Goal: Task Accomplishment & Management: Manage account settings

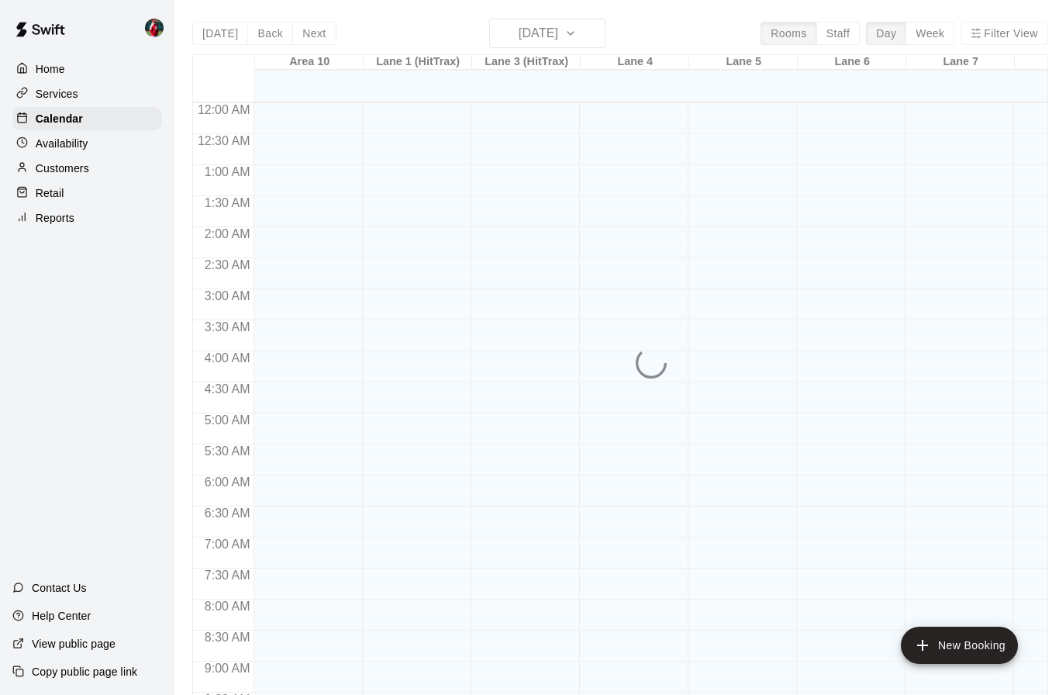
scroll to position [770, 0]
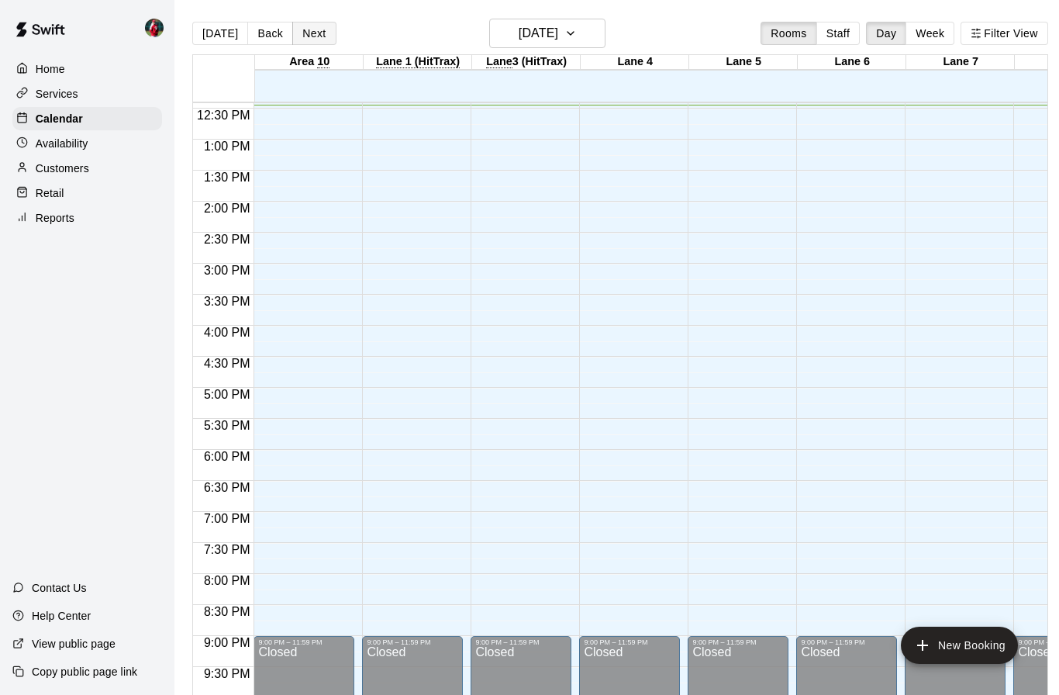
click at [313, 40] on button "Next" at bounding box center [313, 33] width 43 height 23
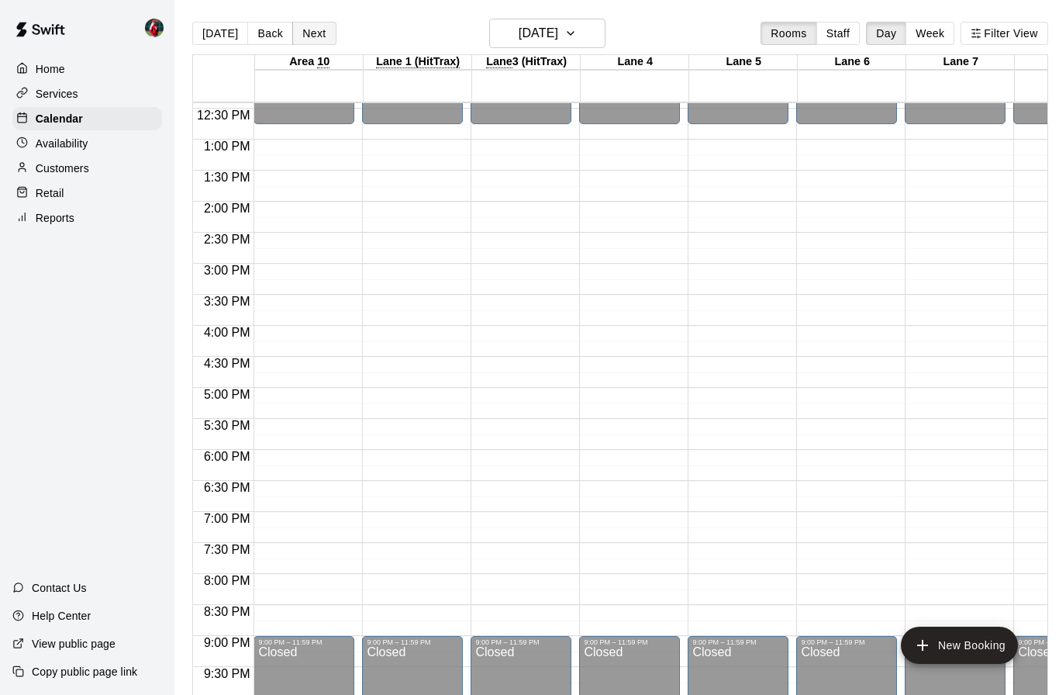
click at [310, 33] on button "Next" at bounding box center [313, 33] width 43 height 23
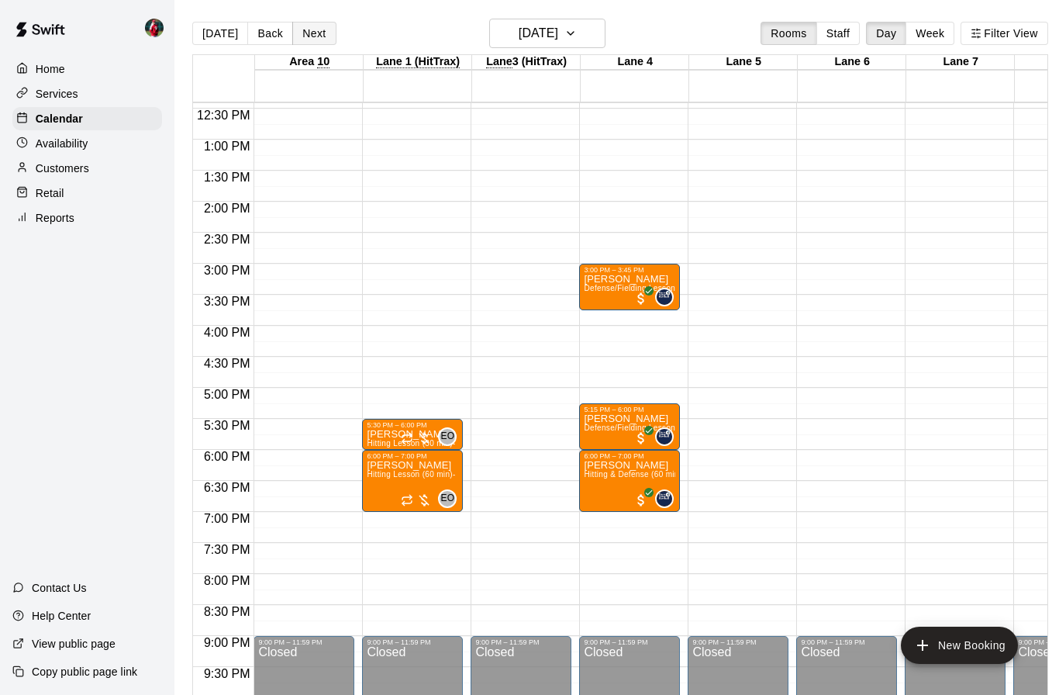
click at [316, 33] on button "Next" at bounding box center [313, 33] width 43 height 23
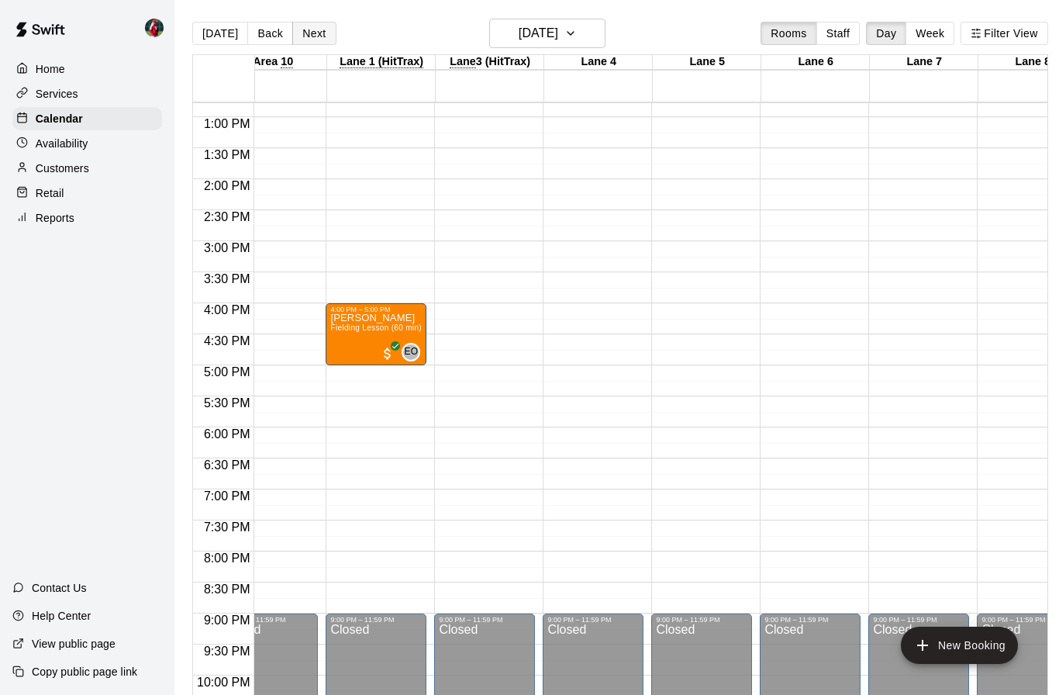
scroll to position [0, 0]
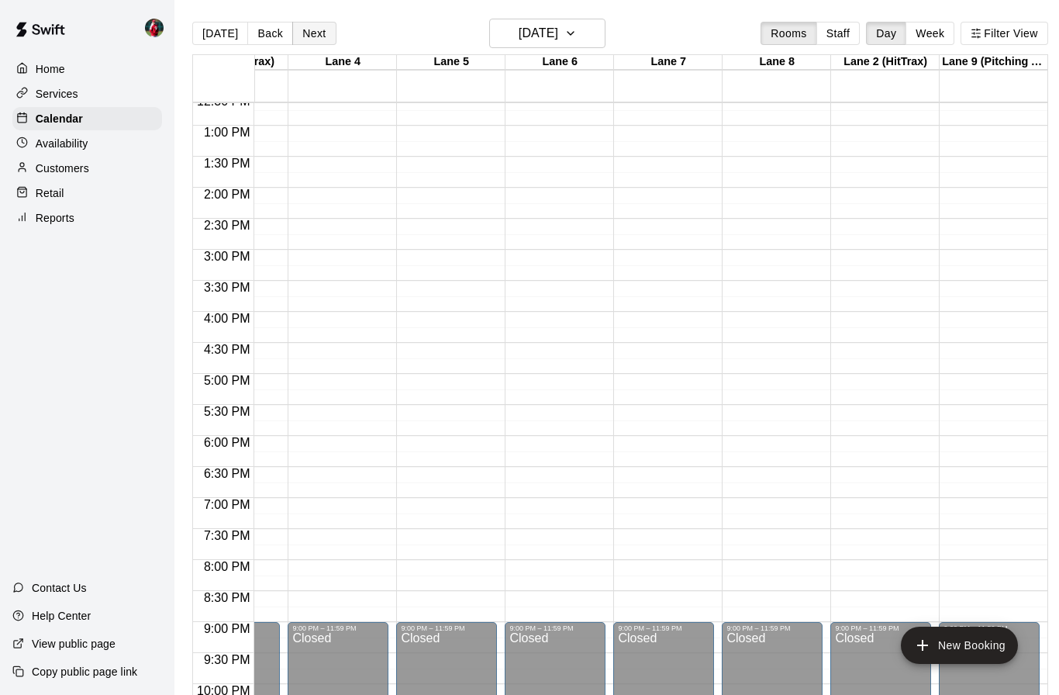
click at [312, 35] on button "Next" at bounding box center [313, 33] width 43 height 23
click at [319, 33] on button "Next" at bounding box center [313, 33] width 43 height 23
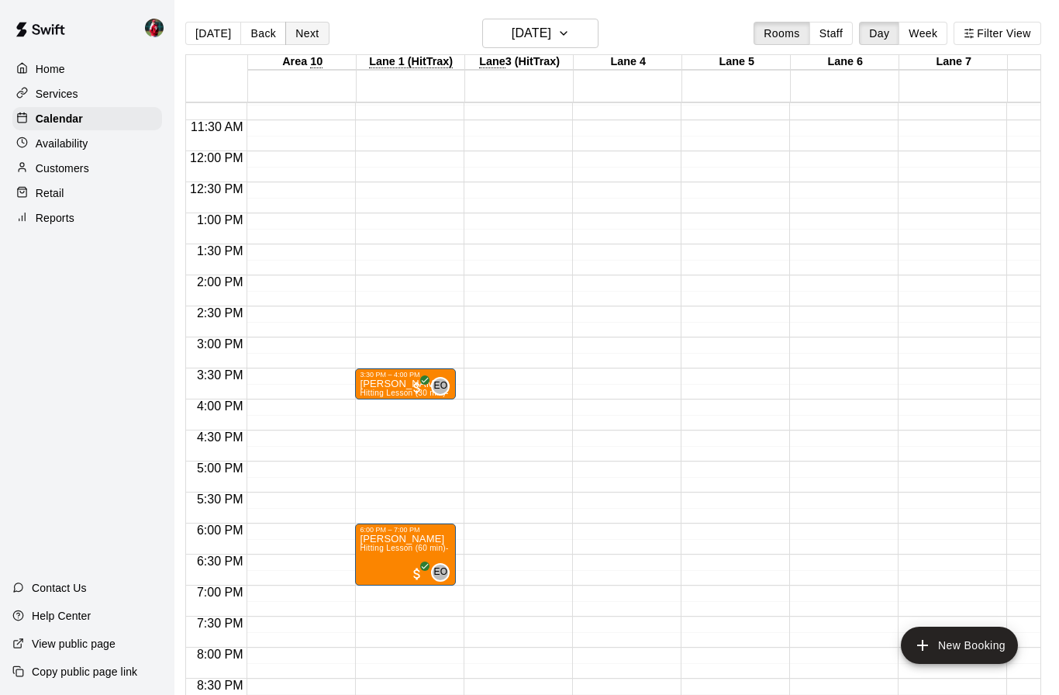
scroll to position [695, 0]
click at [250, 35] on button "Back" at bounding box center [263, 33] width 46 height 23
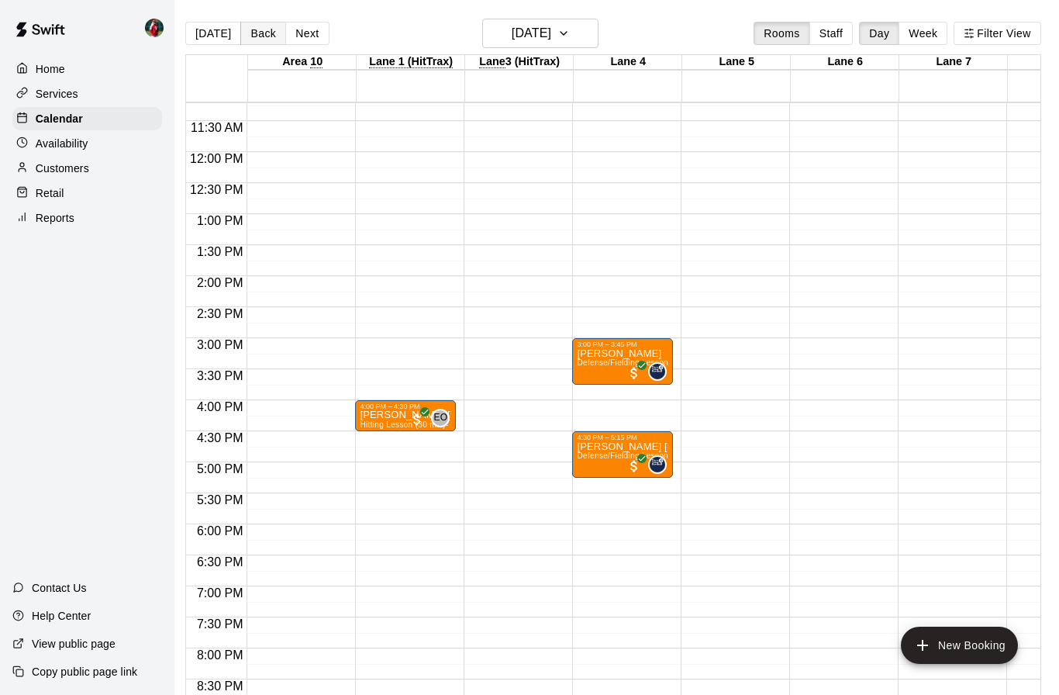
click at [258, 41] on button "Back" at bounding box center [263, 33] width 46 height 23
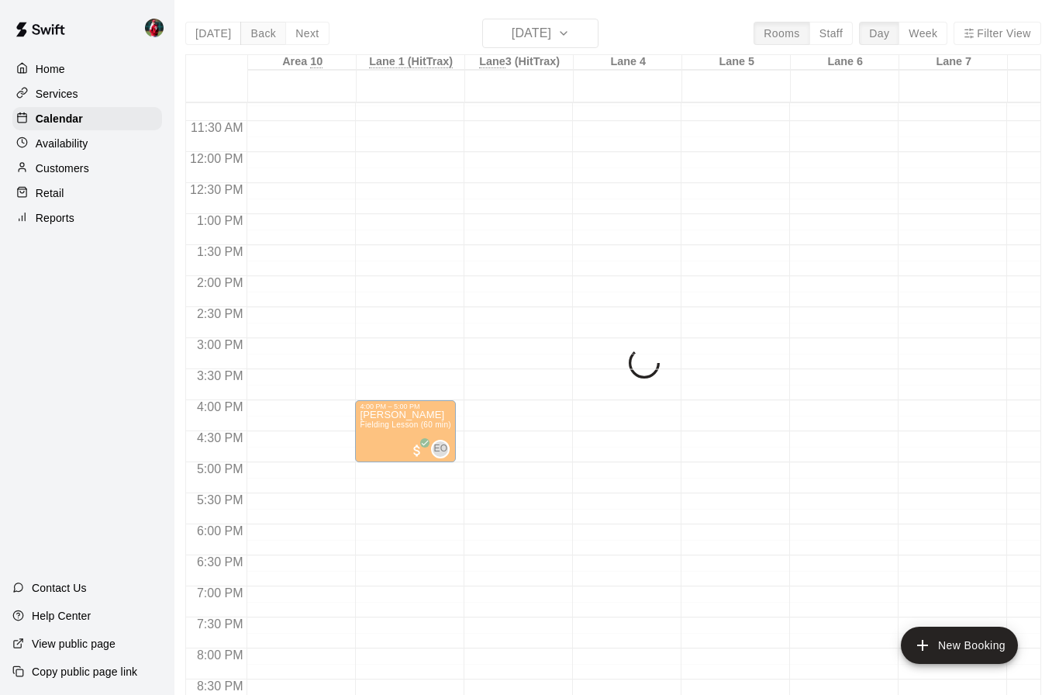
click at [261, 31] on button "Back" at bounding box center [263, 33] width 46 height 23
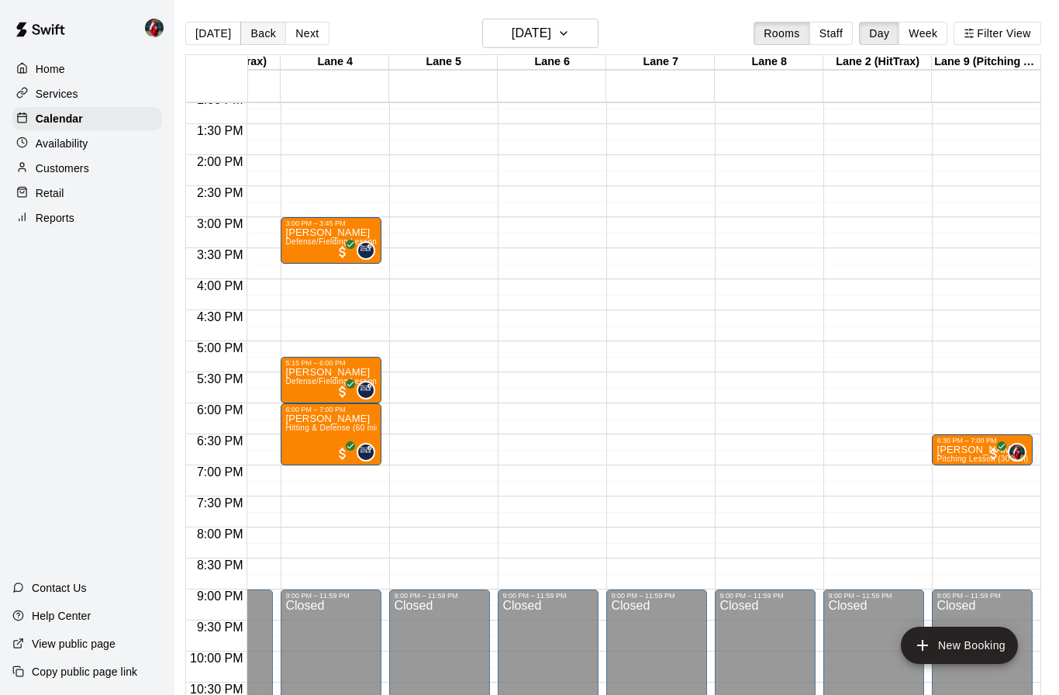
scroll to position [0, 292]
click at [63, 143] on p "Availability" at bounding box center [62, 144] width 53 height 16
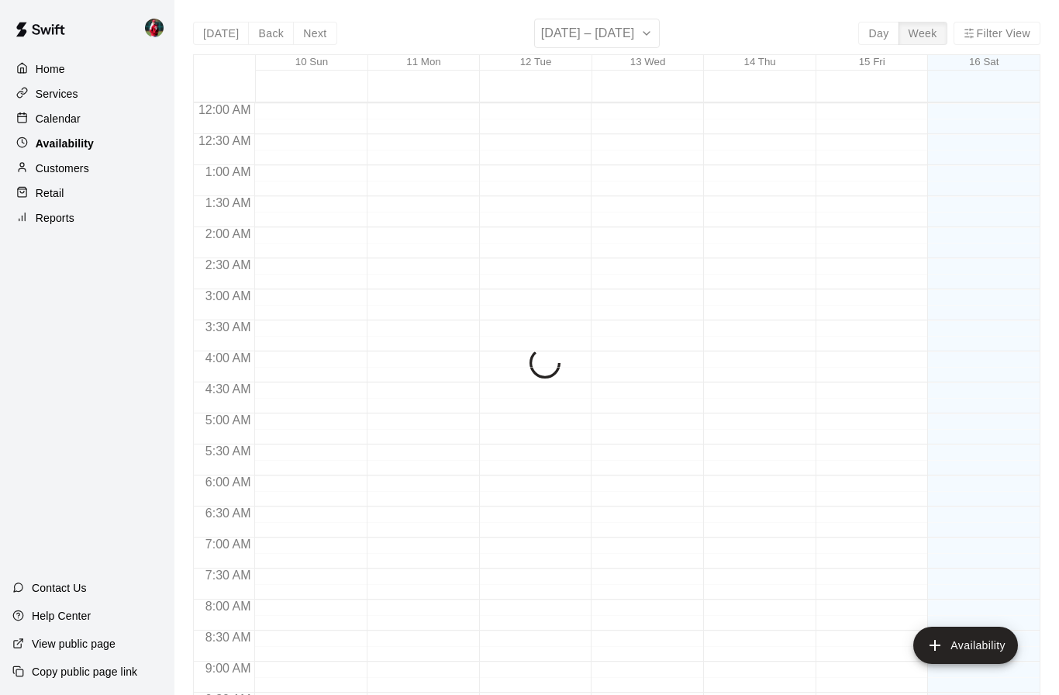
scroll to position [797, 0]
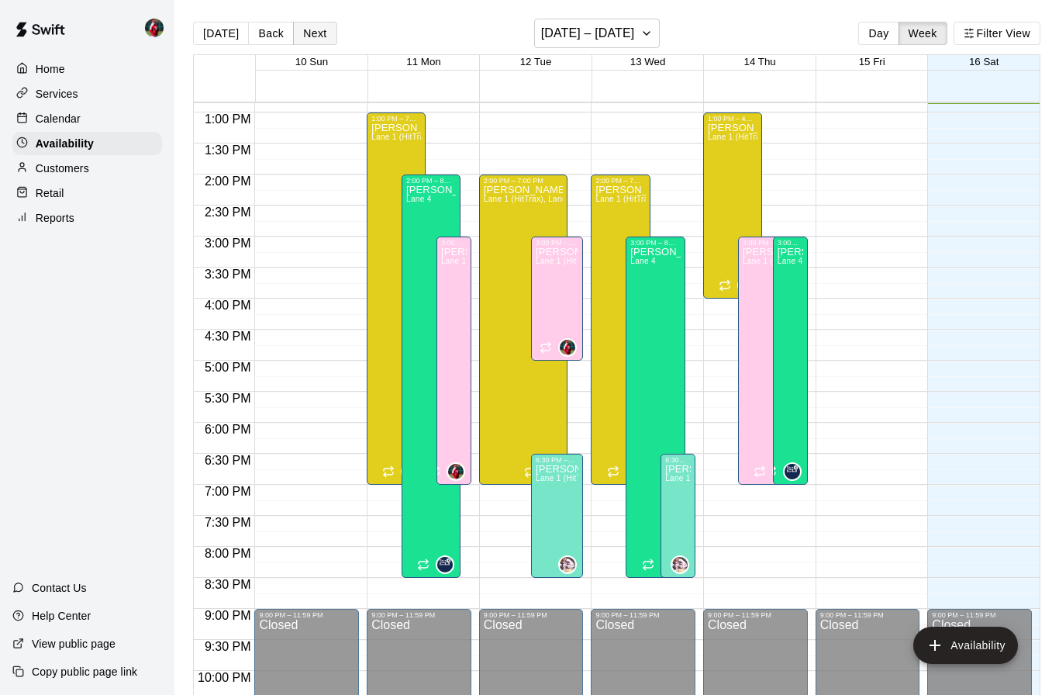
click at [305, 36] on button "Next" at bounding box center [314, 33] width 43 height 23
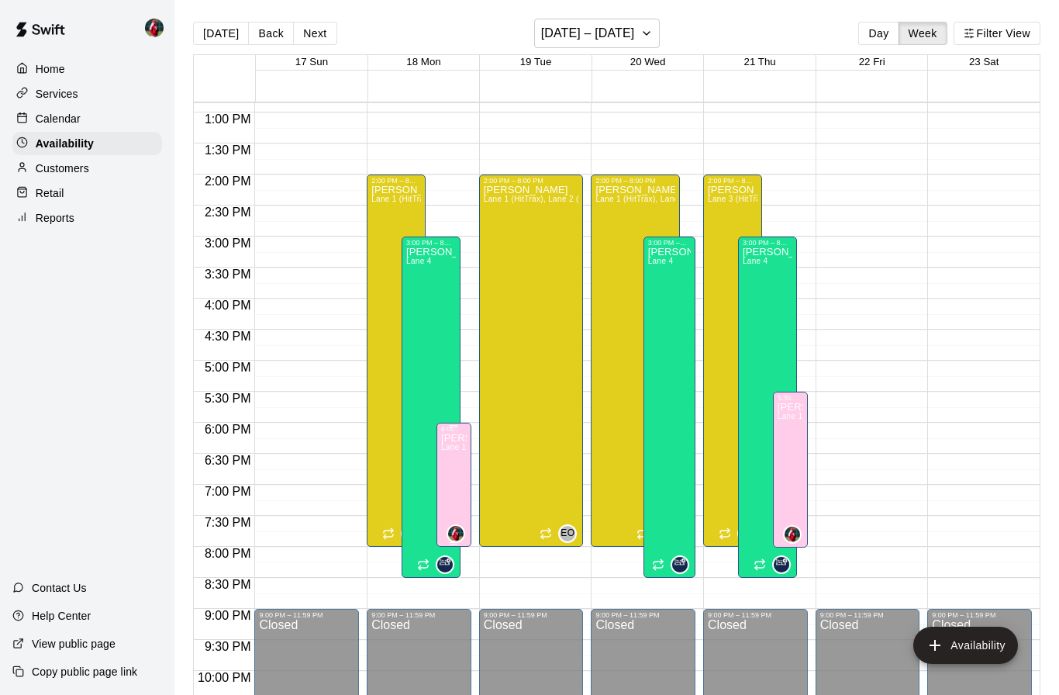
click at [448, 192] on div at bounding box center [529, 347] width 1059 height 695
click at [462, 450] on icon "edit" at bounding box center [456, 450] width 19 height 19
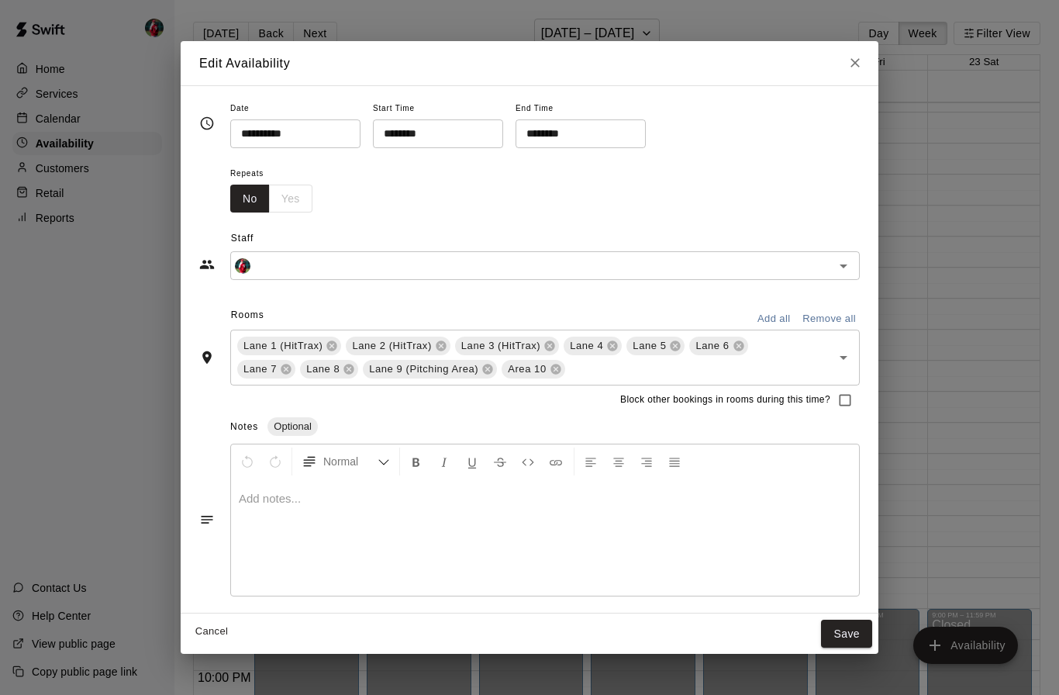
type input "*********"
click at [382, 136] on input "********" at bounding box center [432, 133] width 119 height 29
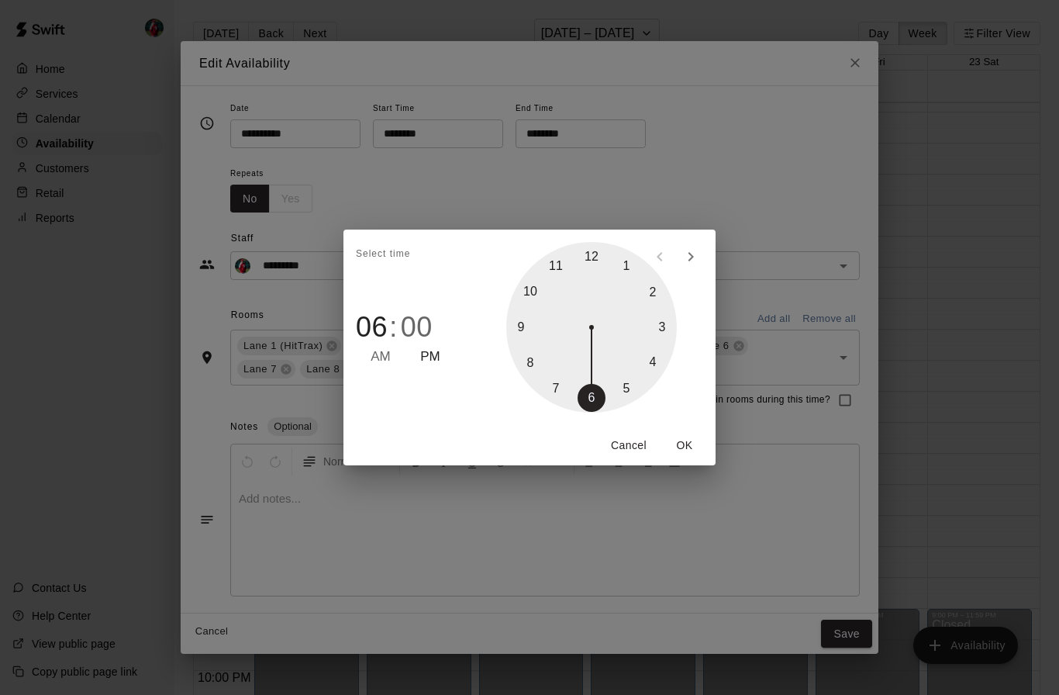
click at [555, 393] on div at bounding box center [591, 327] width 171 height 171
type input "********"
click at [686, 448] on button "OK" at bounding box center [685, 445] width 50 height 29
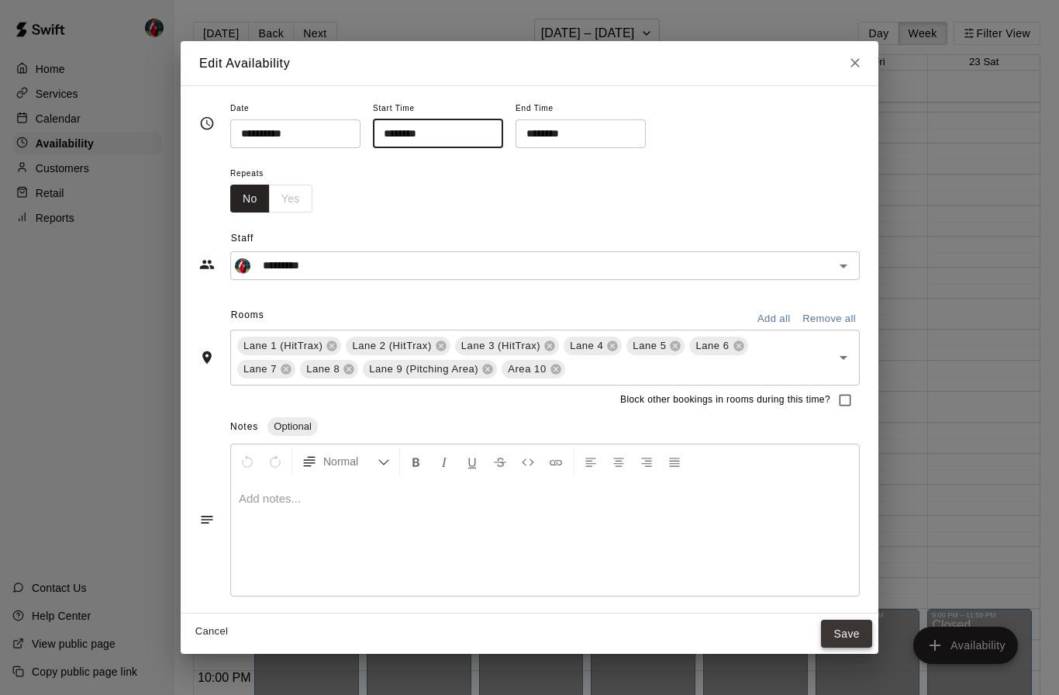
click at [844, 638] on button "Save" at bounding box center [846, 633] width 51 height 29
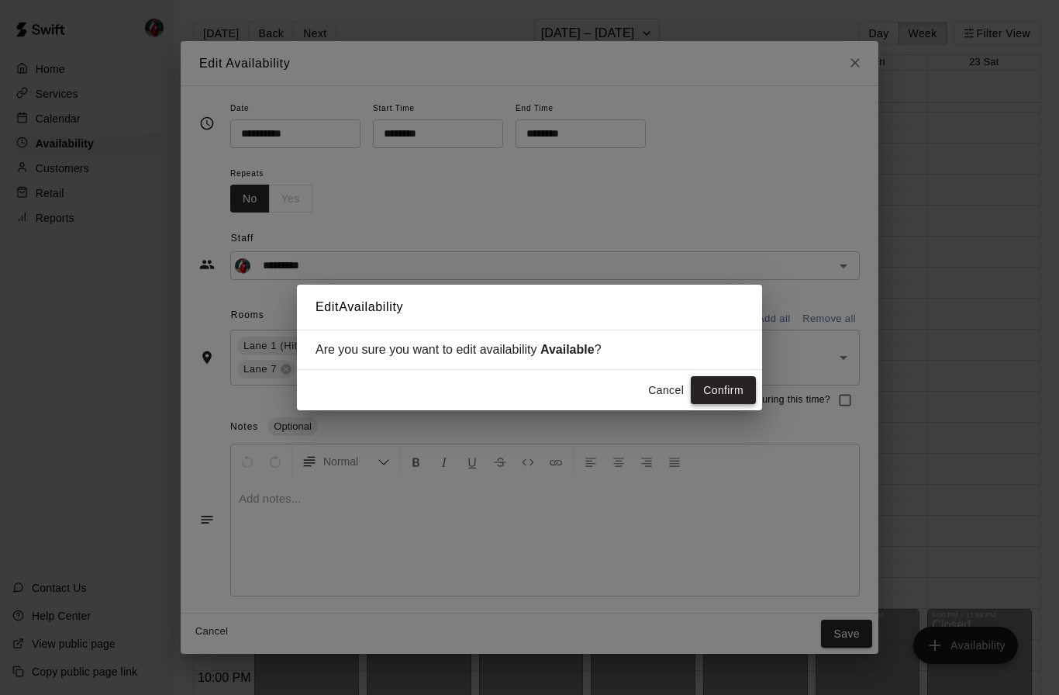
click at [726, 389] on button "Confirm" at bounding box center [723, 390] width 65 height 29
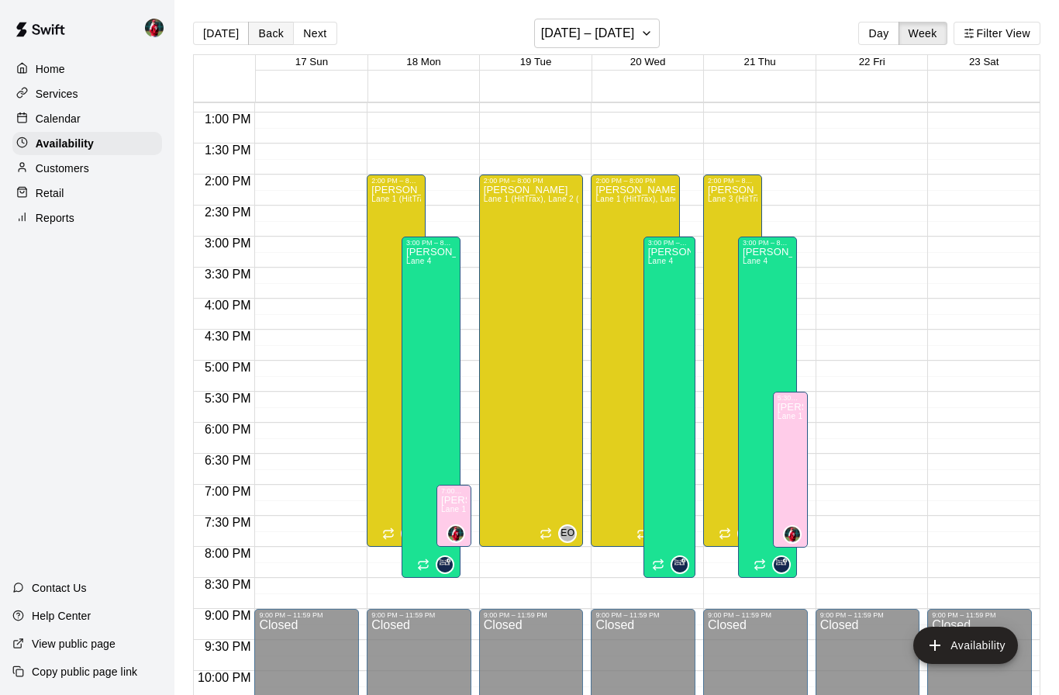
click at [267, 36] on button "Back" at bounding box center [271, 33] width 46 height 23
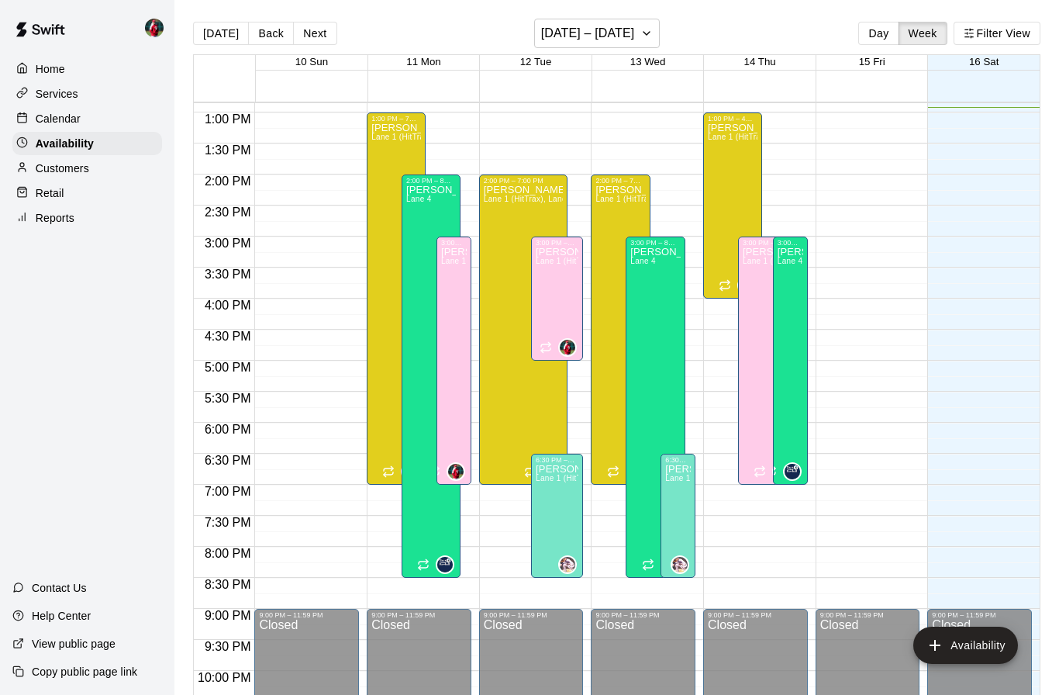
click at [50, 112] on p "Calendar" at bounding box center [58, 119] width 45 height 16
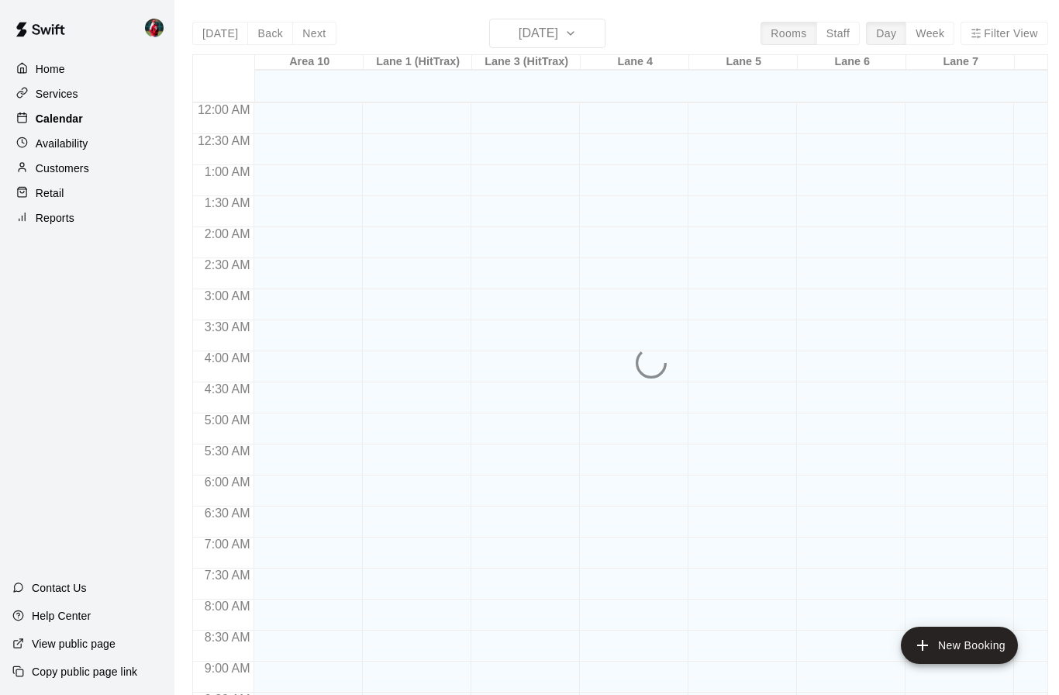
scroll to position [770, 0]
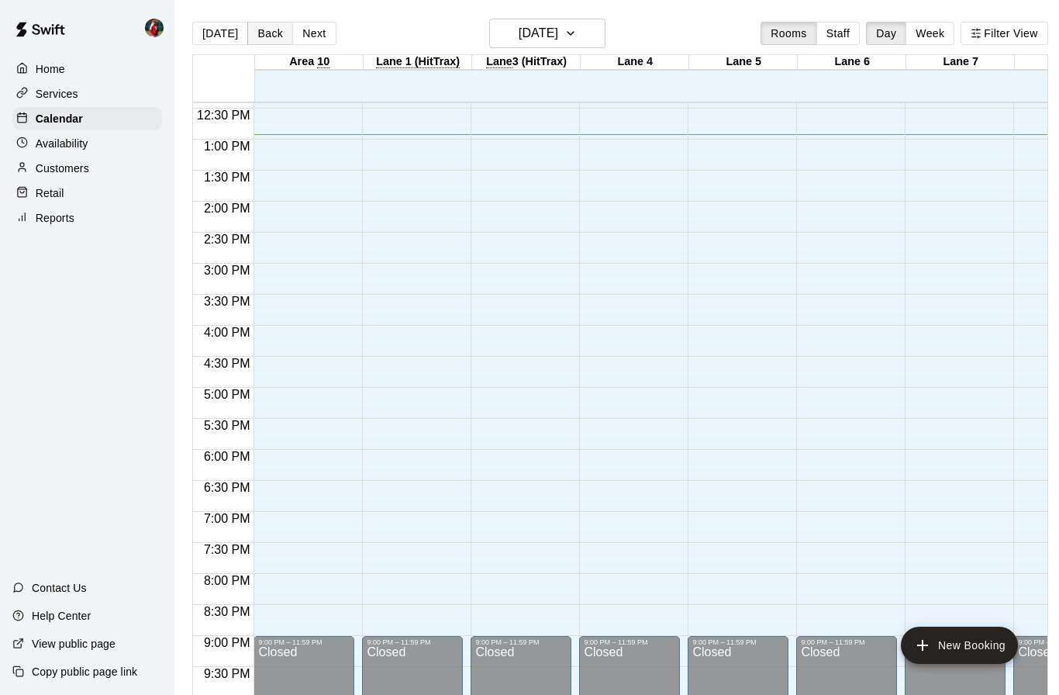
click at [267, 39] on button "Back" at bounding box center [270, 33] width 46 height 23
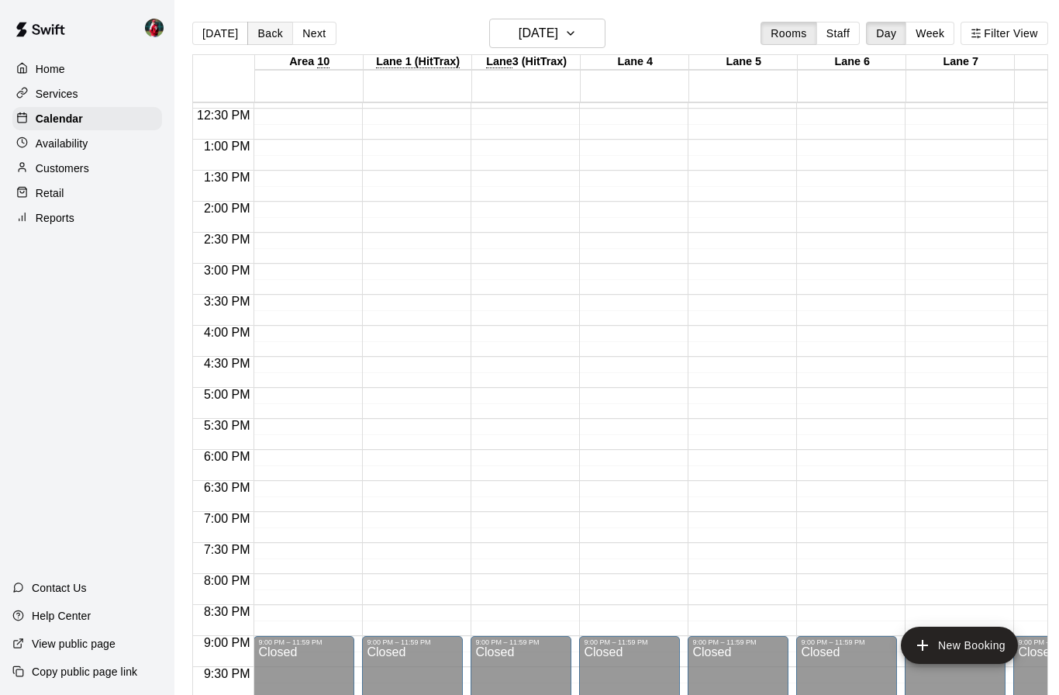
click at [258, 33] on button "Back" at bounding box center [270, 33] width 46 height 23
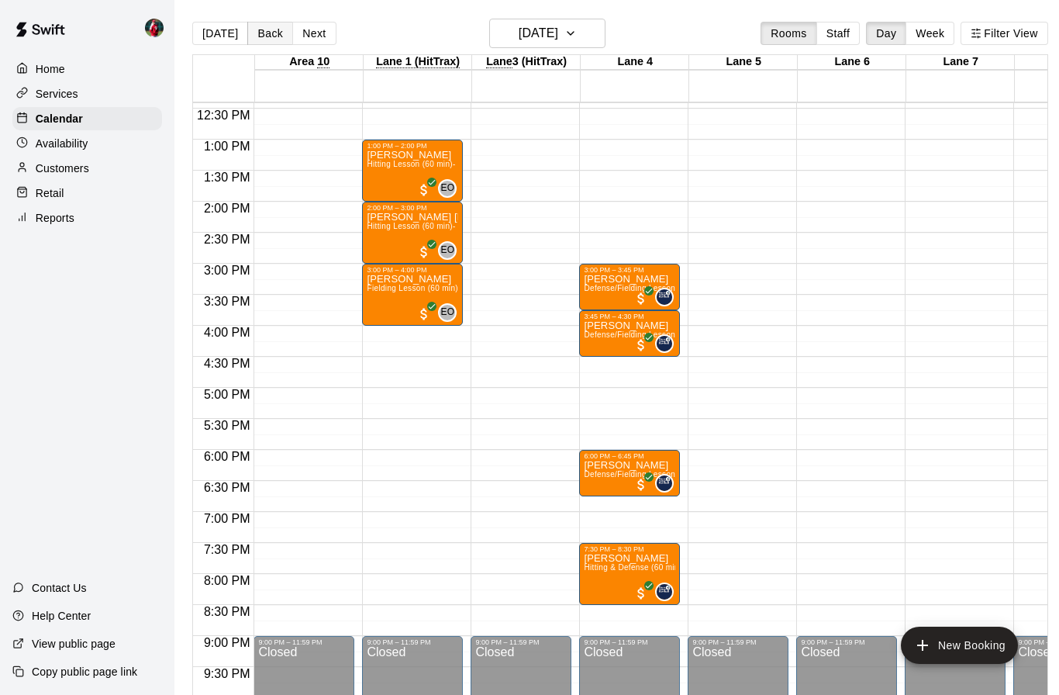
click at [264, 40] on button "Back" at bounding box center [270, 33] width 46 height 23
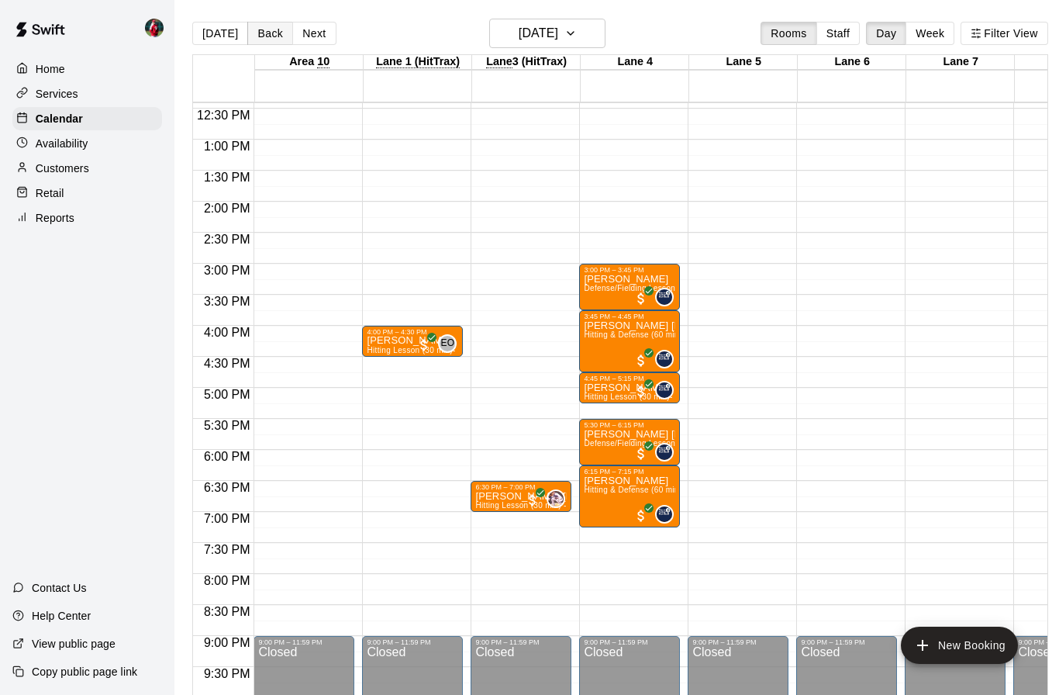
click at [259, 44] on button "Back" at bounding box center [270, 33] width 46 height 23
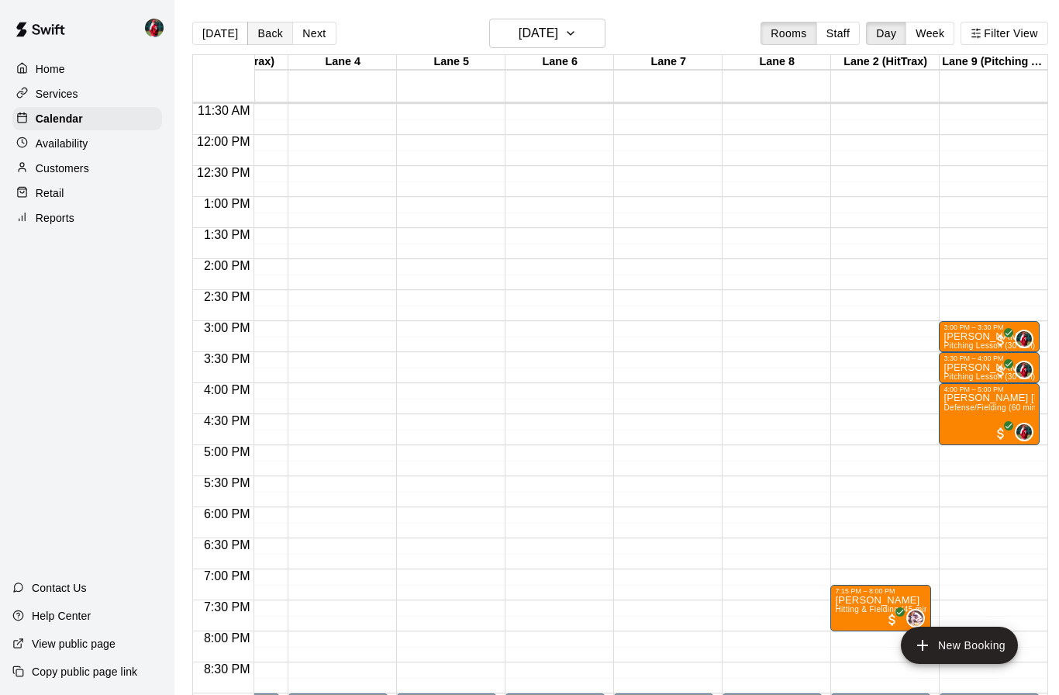
scroll to position [712, 292]
